Goal: Task Accomplishment & Management: Manage account settings

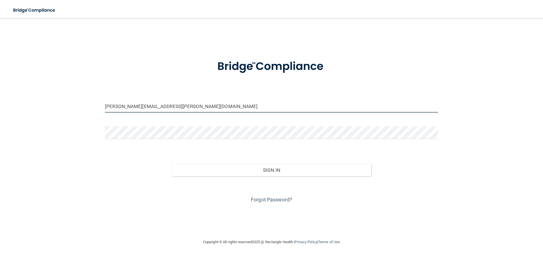
click at [203, 105] on input "[PERSON_NAME][EMAIL_ADDRESS][PERSON_NAME][DOMAIN_NAME]" at bounding box center [271, 106] width 333 height 13
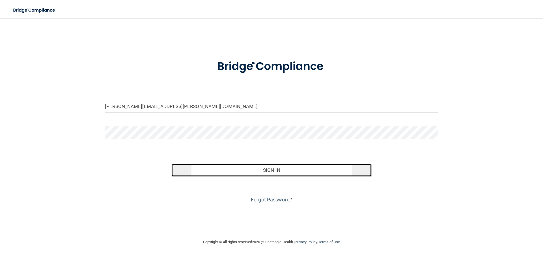
click at [229, 172] on button "Sign In" at bounding box center [272, 170] width 200 height 12
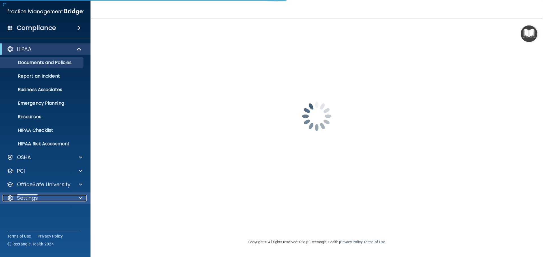
click at [76, 196] on div at bounding box center [80, 198] width 14 height 7
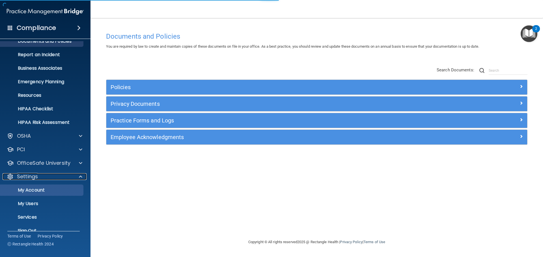
scroll to position [22, 0]
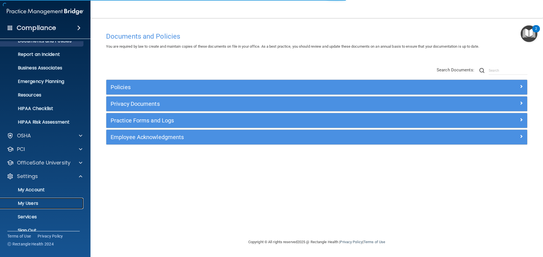
click at [64, 200] on link "My Users" at bounding box center [38, 203] width 89 height 11
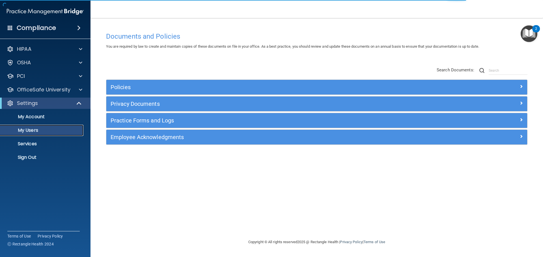
select select "20"
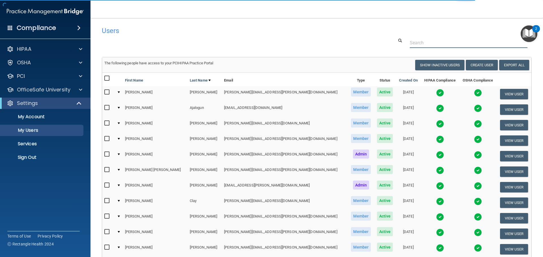
click at [471, 48] on input "text" at bounding box center [468, 43] width 118 height 10
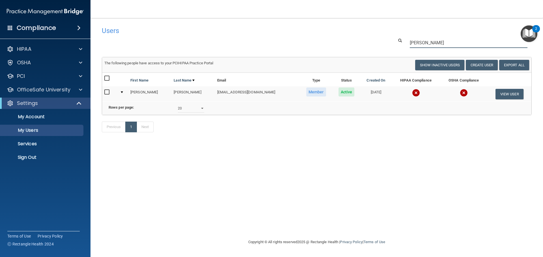
type input "[PERSON_NAME]"
click at [105, 90] on input "checkbox" at bounding box center [107, 92] width 6 height 5
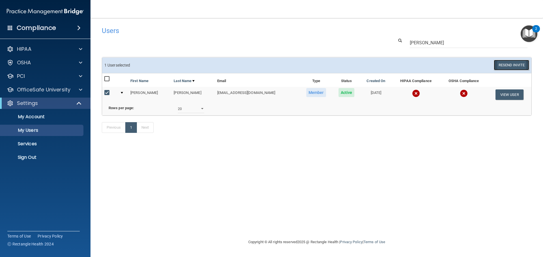
click at [515, 63] on button "Resend Invite" at bounding box center [510, 65] width 35 height 10
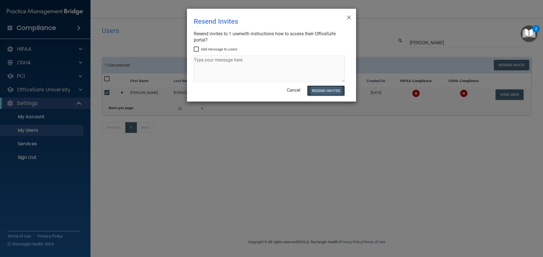
click at [328, 92] on button "Resend Invites" at bounding box center [326, 91] width 38 height 10
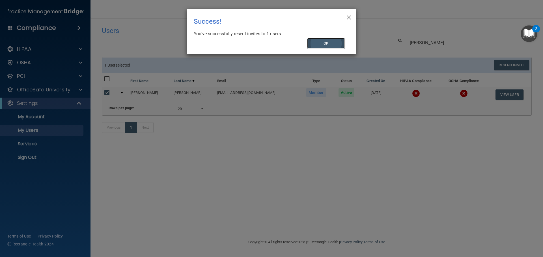
click at [325, 45] on button "OK" at bounding box center [326, 43] width 38 height 10
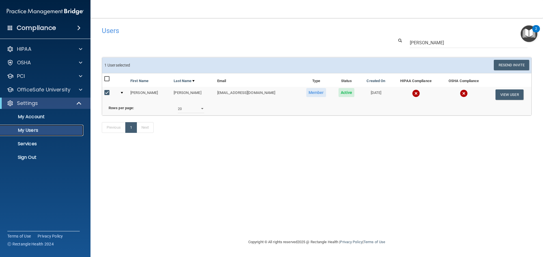
click at [46, 133] on p "My Users" at bounding box center [42, 131] width 77 height 6
click at [107, 93] on input "checkbox" at bounding box center [107, 93] width 6 height 5
checkbox input "false"
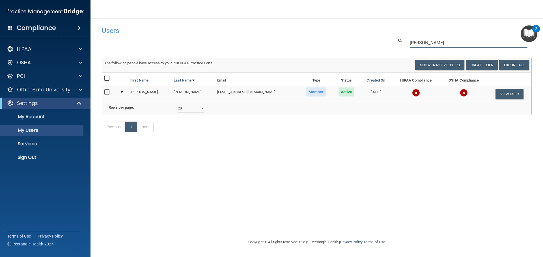
click at [440, 42] on input "[PERSON_NAME]" at bounding box center [468, 43] width 118 height 10
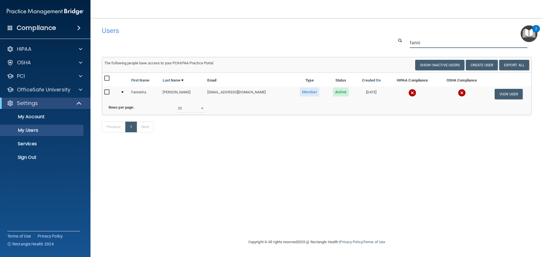
type input "fanni"
click at [107, 90] on input "checkbox" at bounding box center [107, 92] width 6 height 5
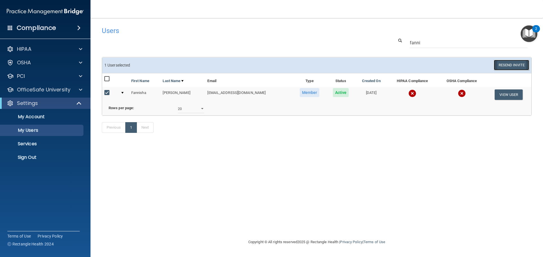
click at [505, 64] on button "Resend Invite" at bounding box center [510, 65] width 35 height 10
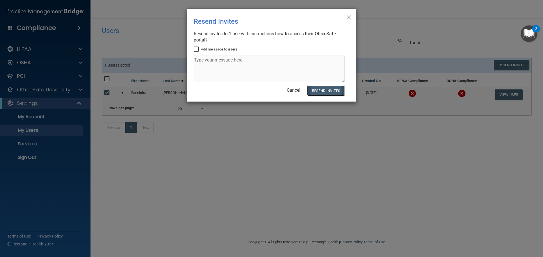
click at [331, 94] on button "Resend Invites" at bounding box center [326, 91] width 38 height 10
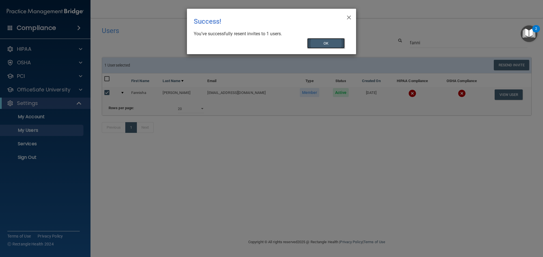
click at [337, 44] on button "OK" at bounding box center [326, 43] width 38 height 10
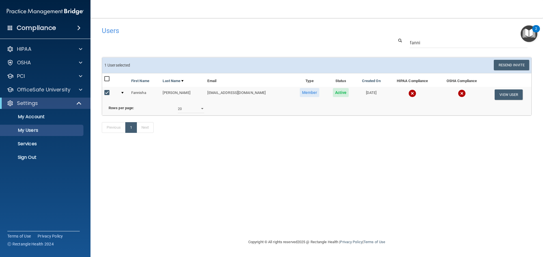
click at [107, 94] on input "checkbox" at bounding box center [107, 93] width 6 height 5
checkbox input "false"
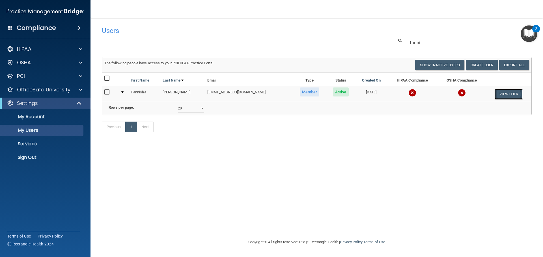
click at [513, 96] on button "View User" at bounding box center [508, 94] width 28 height 10
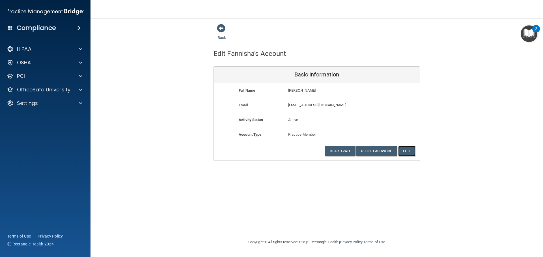
click at [411, 152] on button "Edit" at bounding box center [406, 151] width 17 height 10
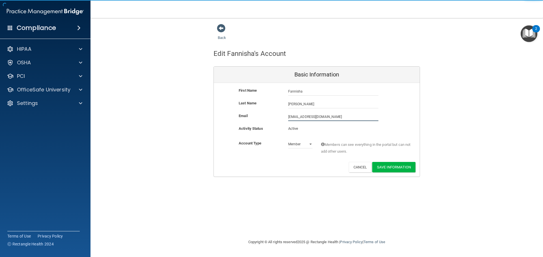
click at [301, 117] on input "[EMAIL_ADDRESS][DOMAIN_NAME]" at bounding box center [333, 117] width 90 height 8
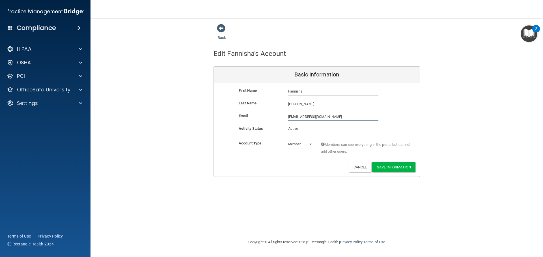
type input "[EMAIL_ADDRESS][DOMAIN_NAME]"
click at [300, 104] on input "[PERSON_NAME]" at bounding box center [333, 104] width 90 height 8
type input "Landeras"
click at [397, 166] on button "Save Information" at bounding box center [393, 167] width 43 height 10
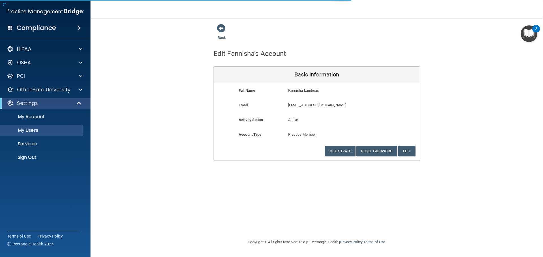
select select "20"
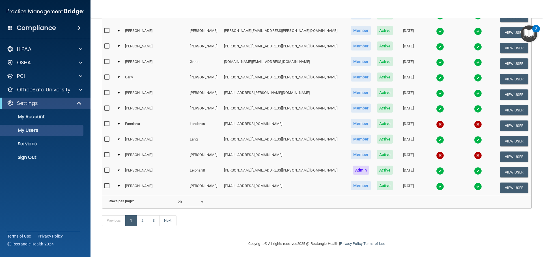
scroll to position [226, 0]
click at [104, 122] on input "checkbox" at bounding box center [107, 124] width 6 height 5
checkbox input "true"
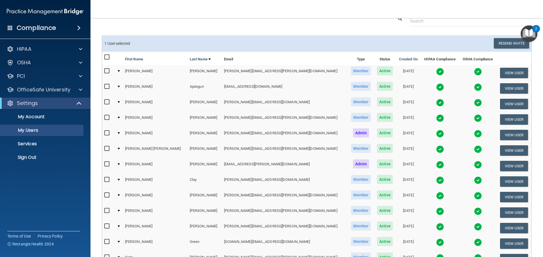
scroll to position [0, 0]
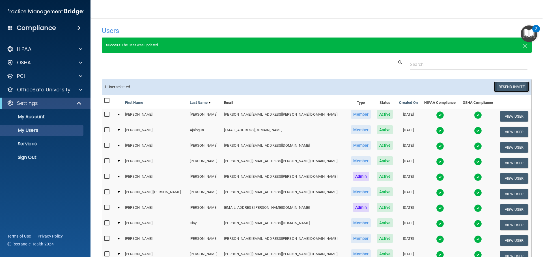
click at [505, 86] on button "Resend Invite" at bounding box center [510, 87] width 35 height 10
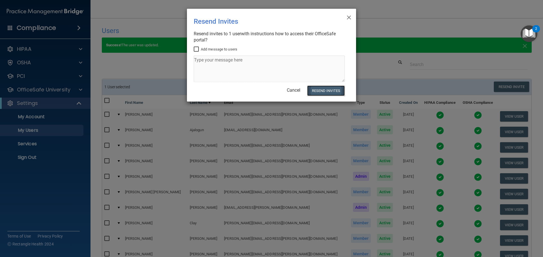
click at [341, 86] on button "Resend Invites" at bounding box center [326, 91] width 38 height 10
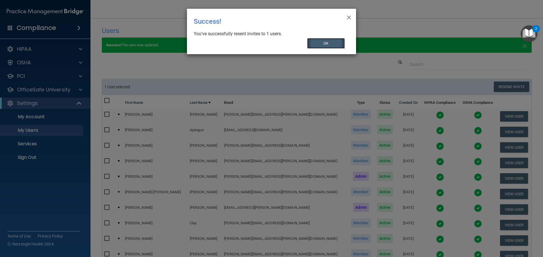
click at [316, 45] on button "OK" at bounding box center [326, 43] width 38 height 10
